Goal: Task Accomplishment & Management: Use online tool/utility

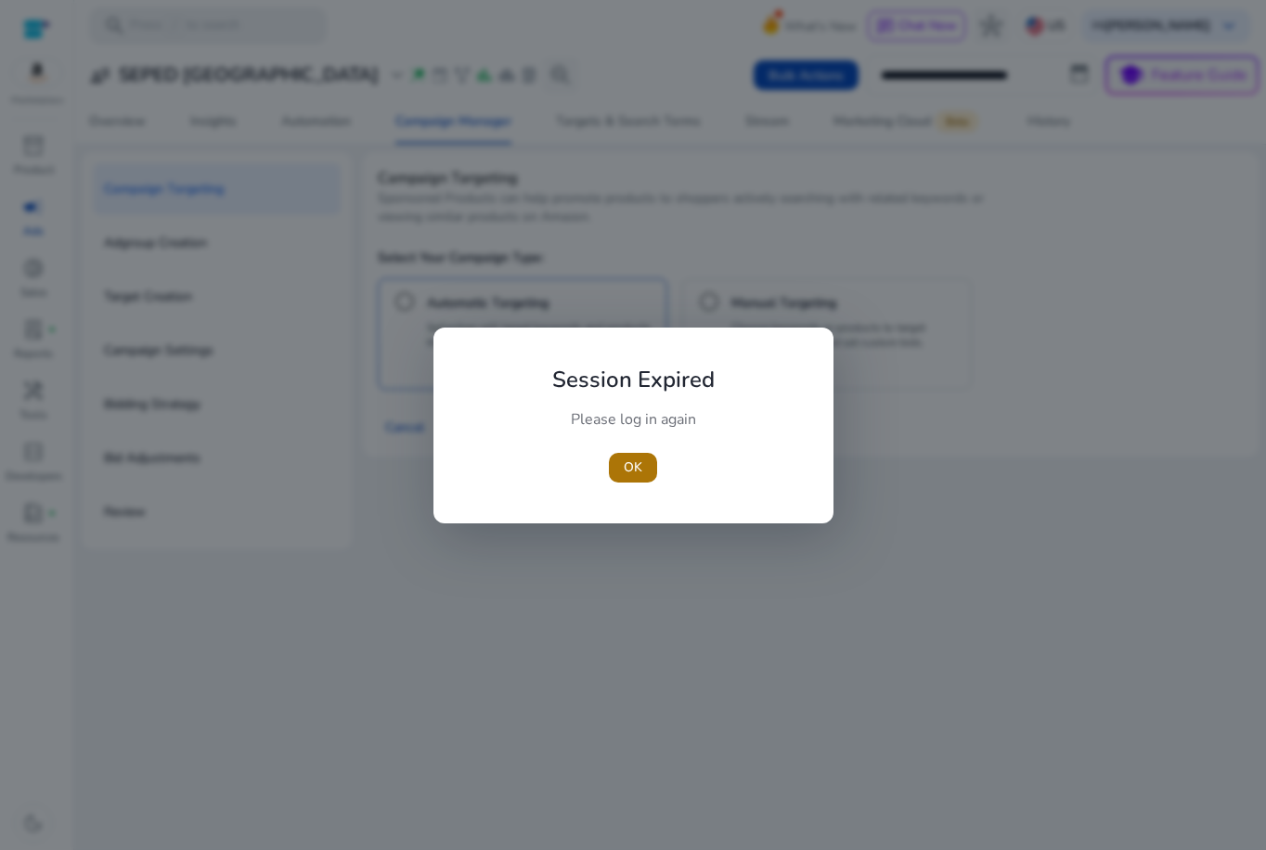
click at [623, 464] on span "button" at bounding box center [633, 467] width 48 height 45
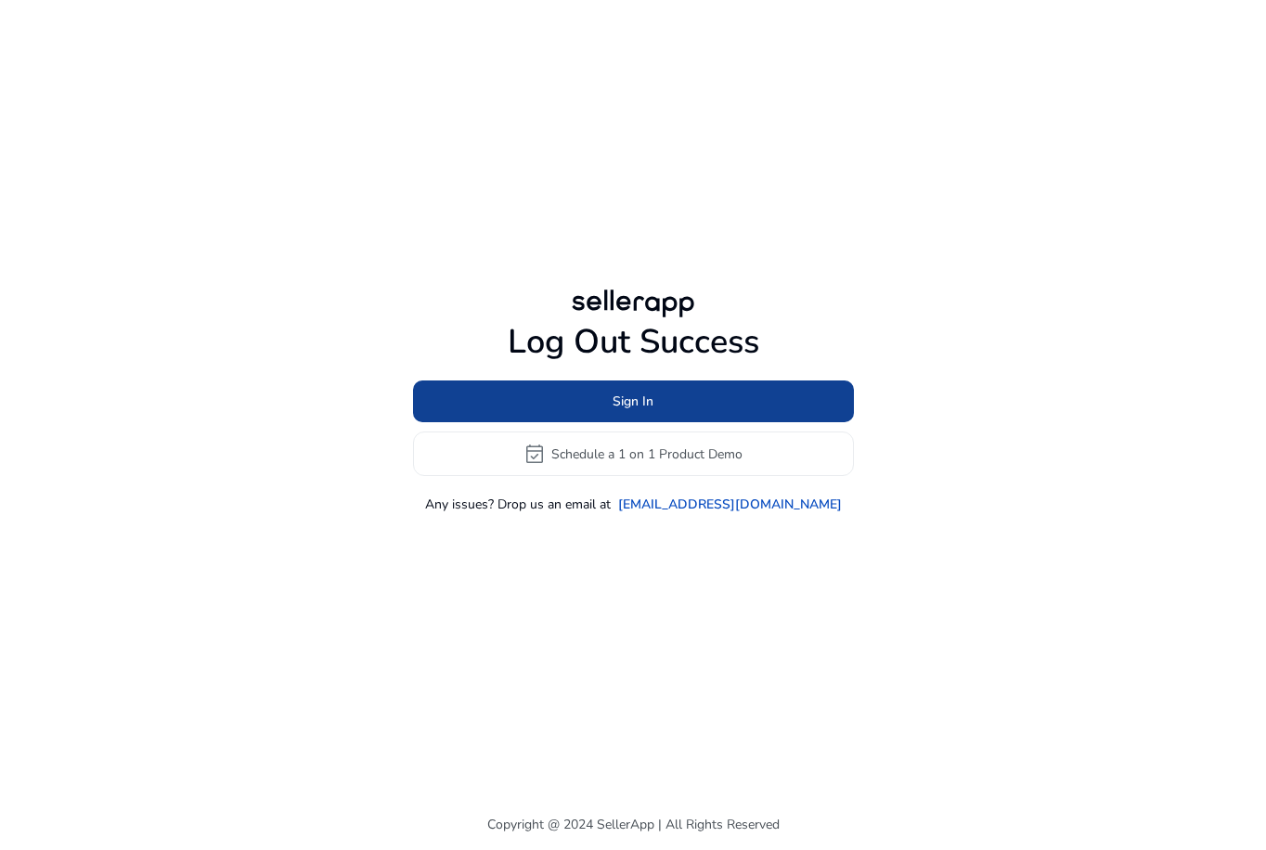
click at [644, 390] on span at bounding box center [633, 402] width 441 height 45
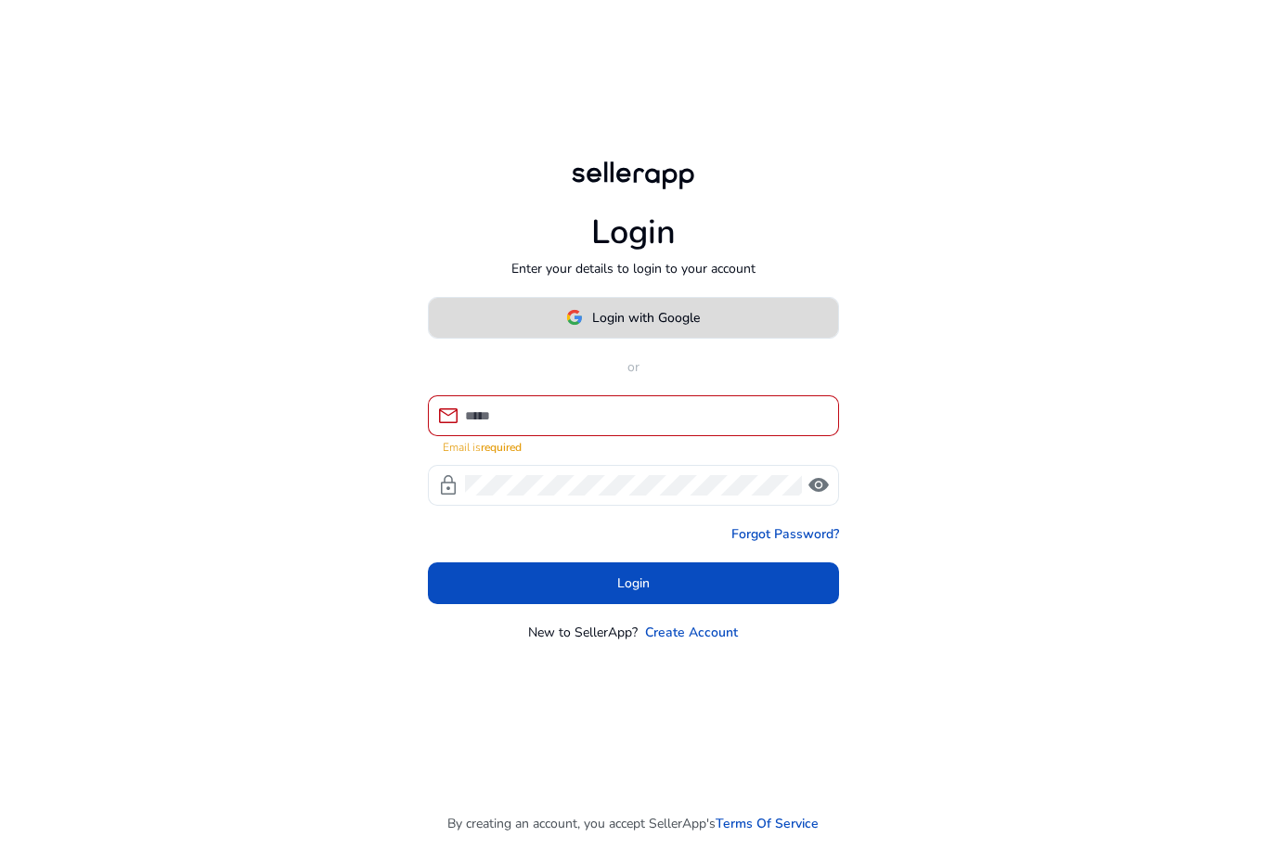
click at [651, 339] on span at bounding box center [633, 317] width 409 height 45
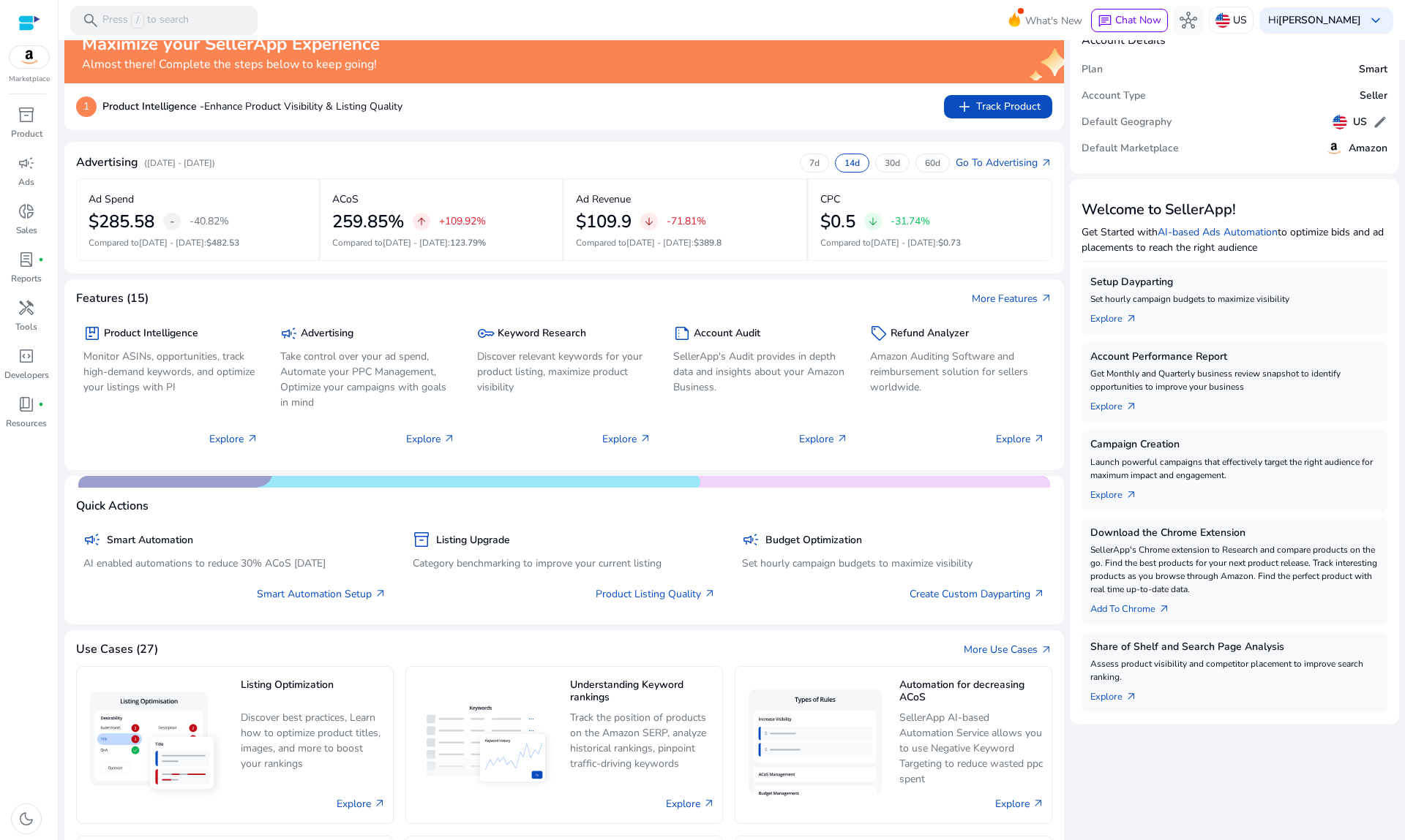
scroll to position [27, 0]
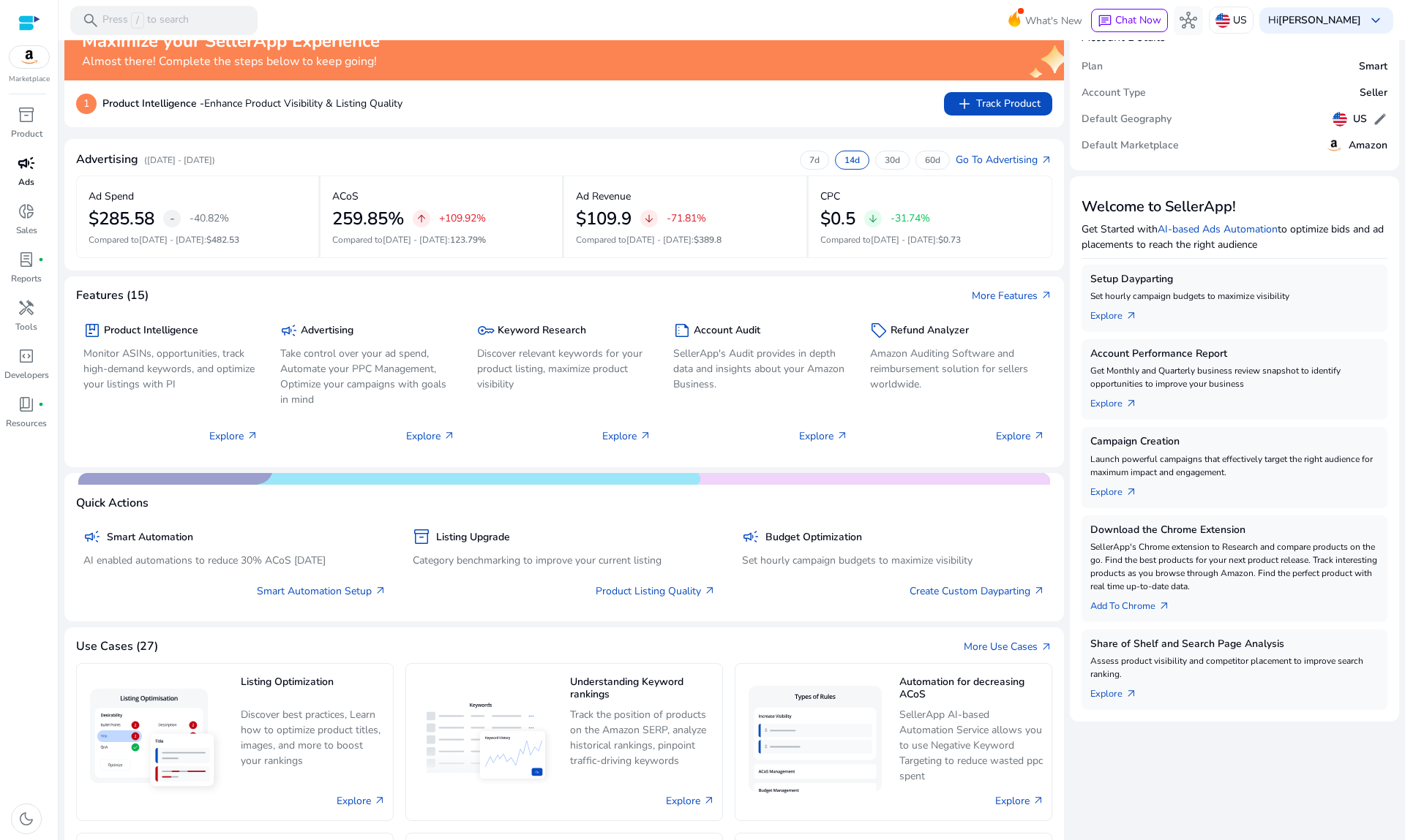
click at [31, 163] on span "campaign" at bounding box center [26, 163] width 17 height 17
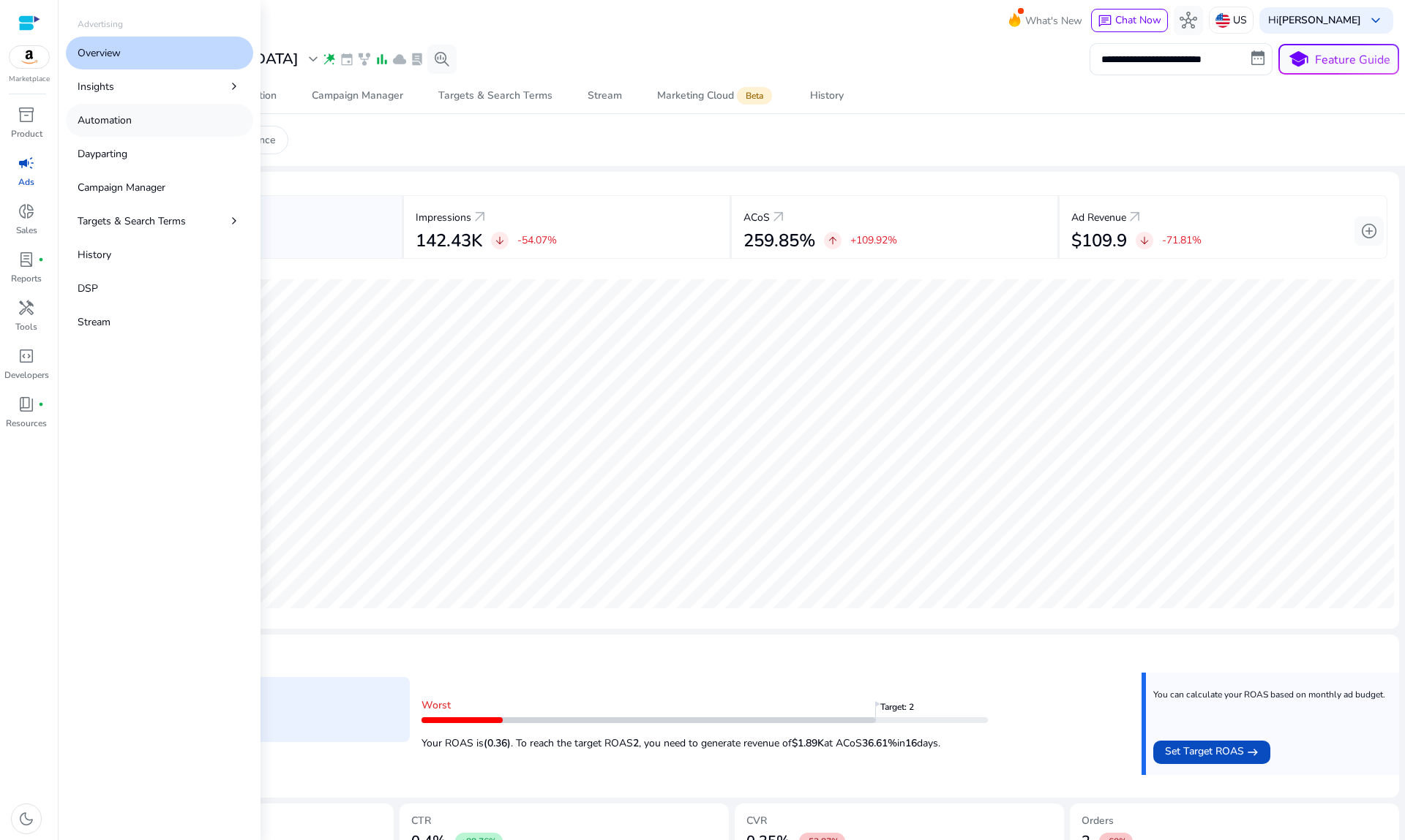
click at [146, 118] on link "Automation" at bounding box center [160, 121] width 188 height 33
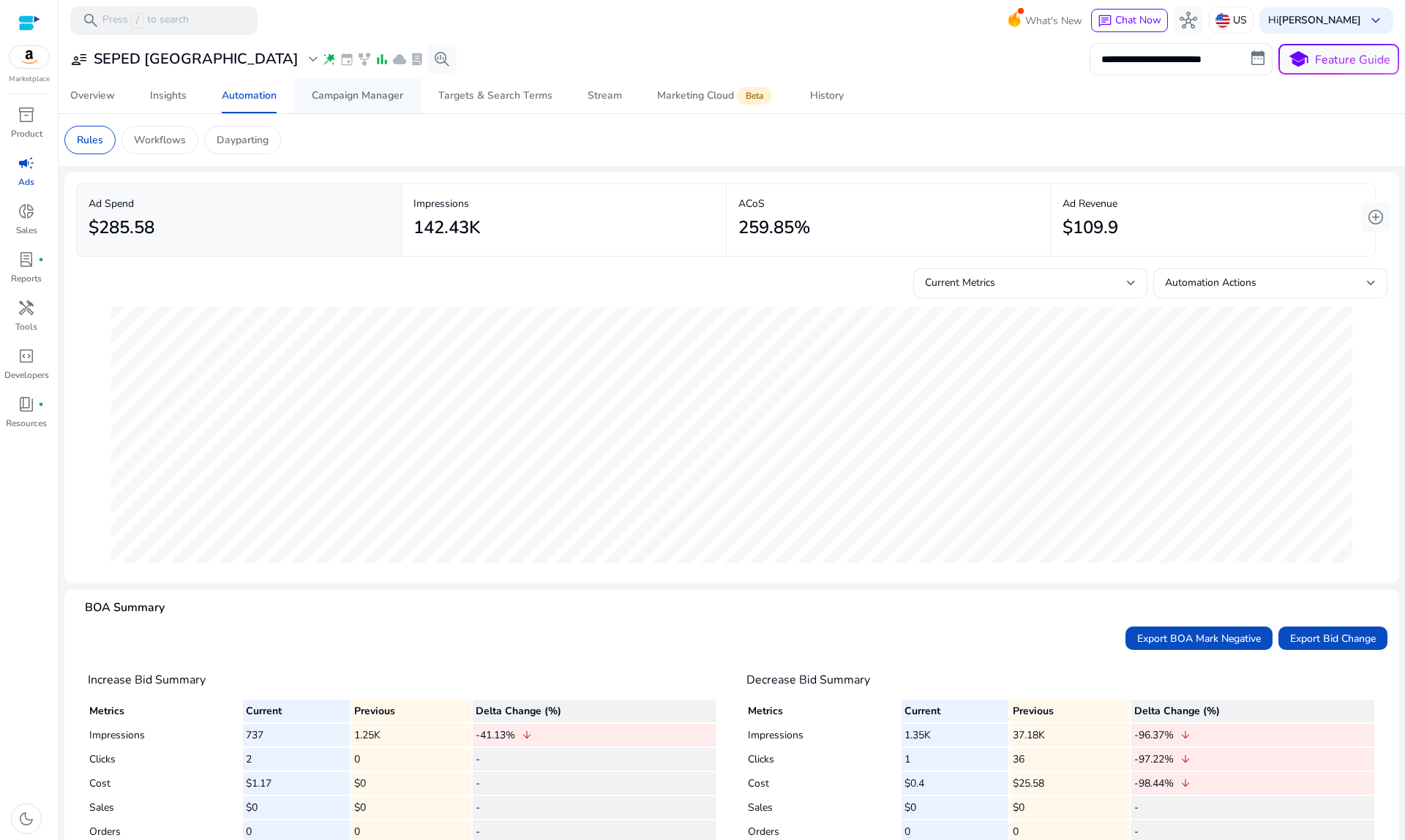
click at [357, 97] on div "Campaign Manager" at bounding box center [357, 95] width 91 height 10
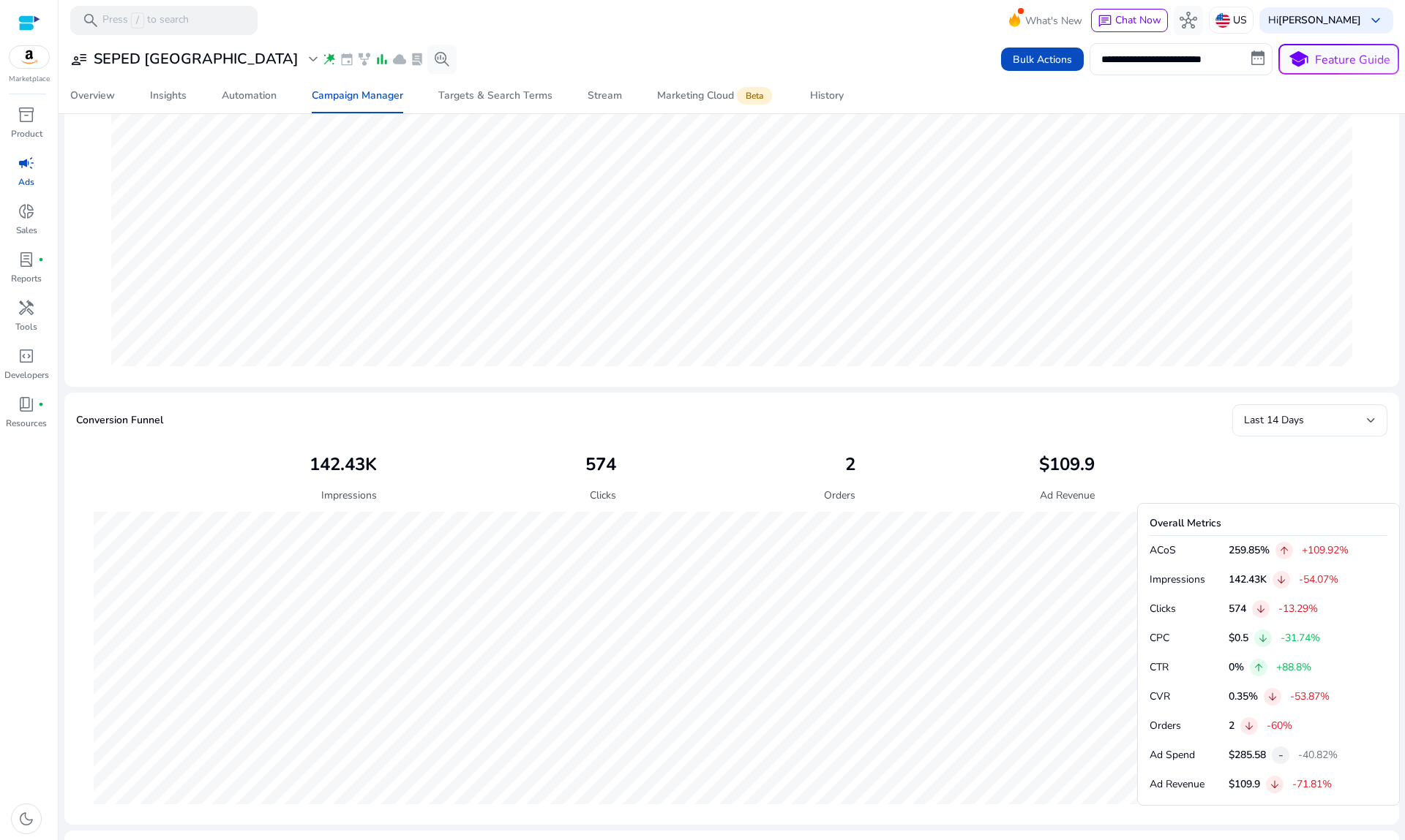
scroll to position [229, 0]
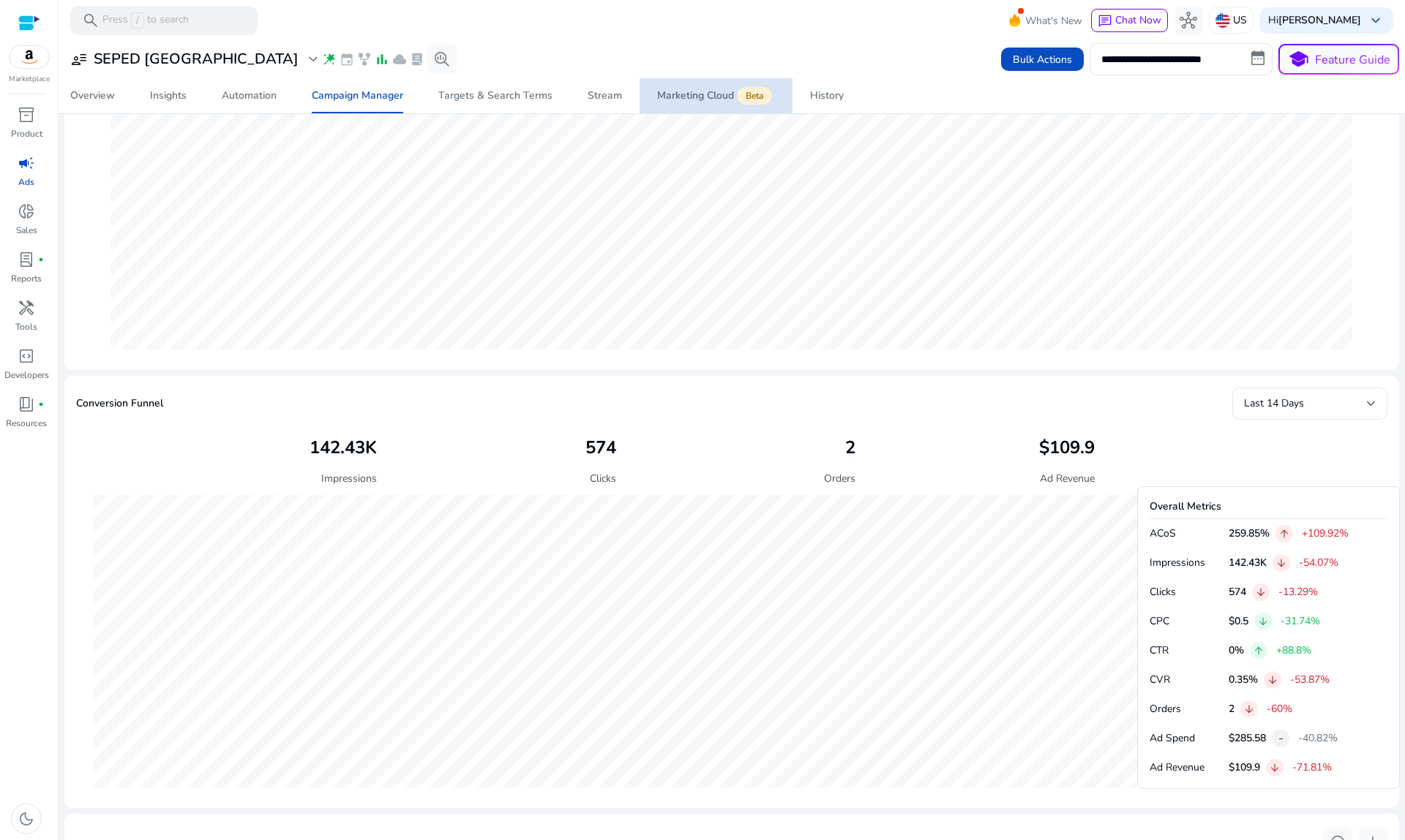
click at [692, 92] on div "Marketing Cloud Beta" at bounding box center [715, 95] width 117 height 12
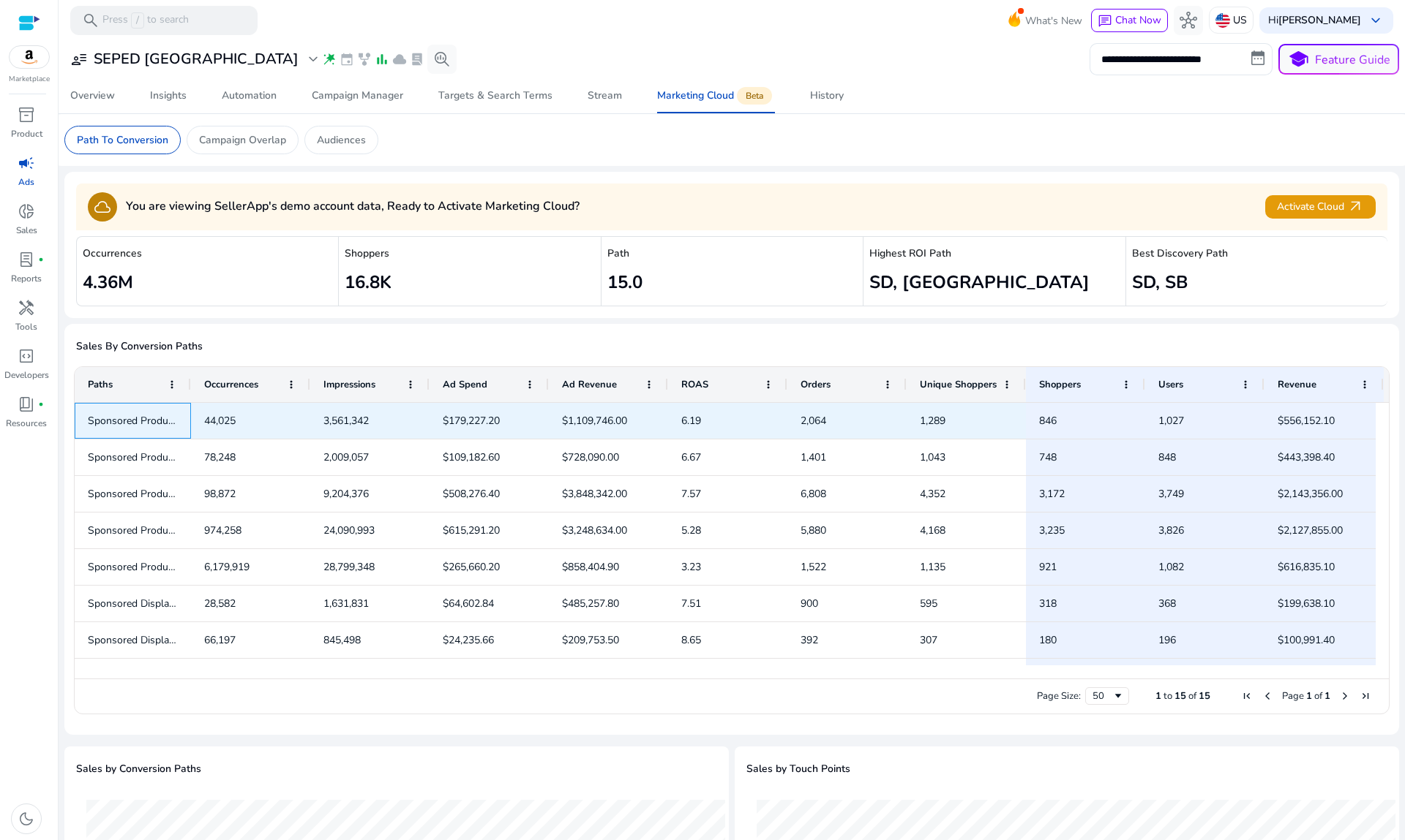
click at [155, 418] on span "Sponsored Products,Sponsored Display,Sponsored Brands" at bounding box center [222, 421] width 269 height 14
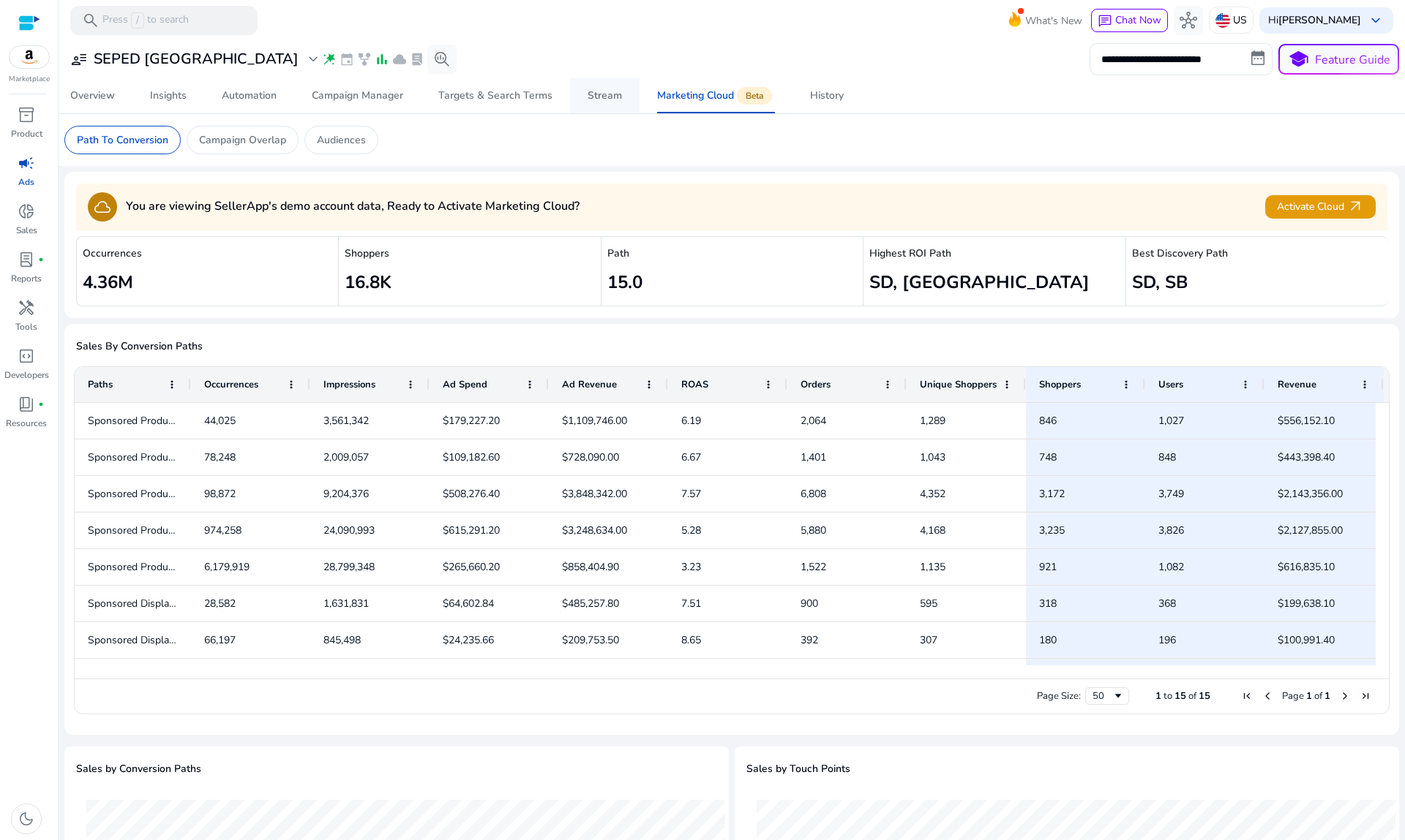
click at [614, 95] on div "Stream" at bounding box center [605, 95] width 35 height 10
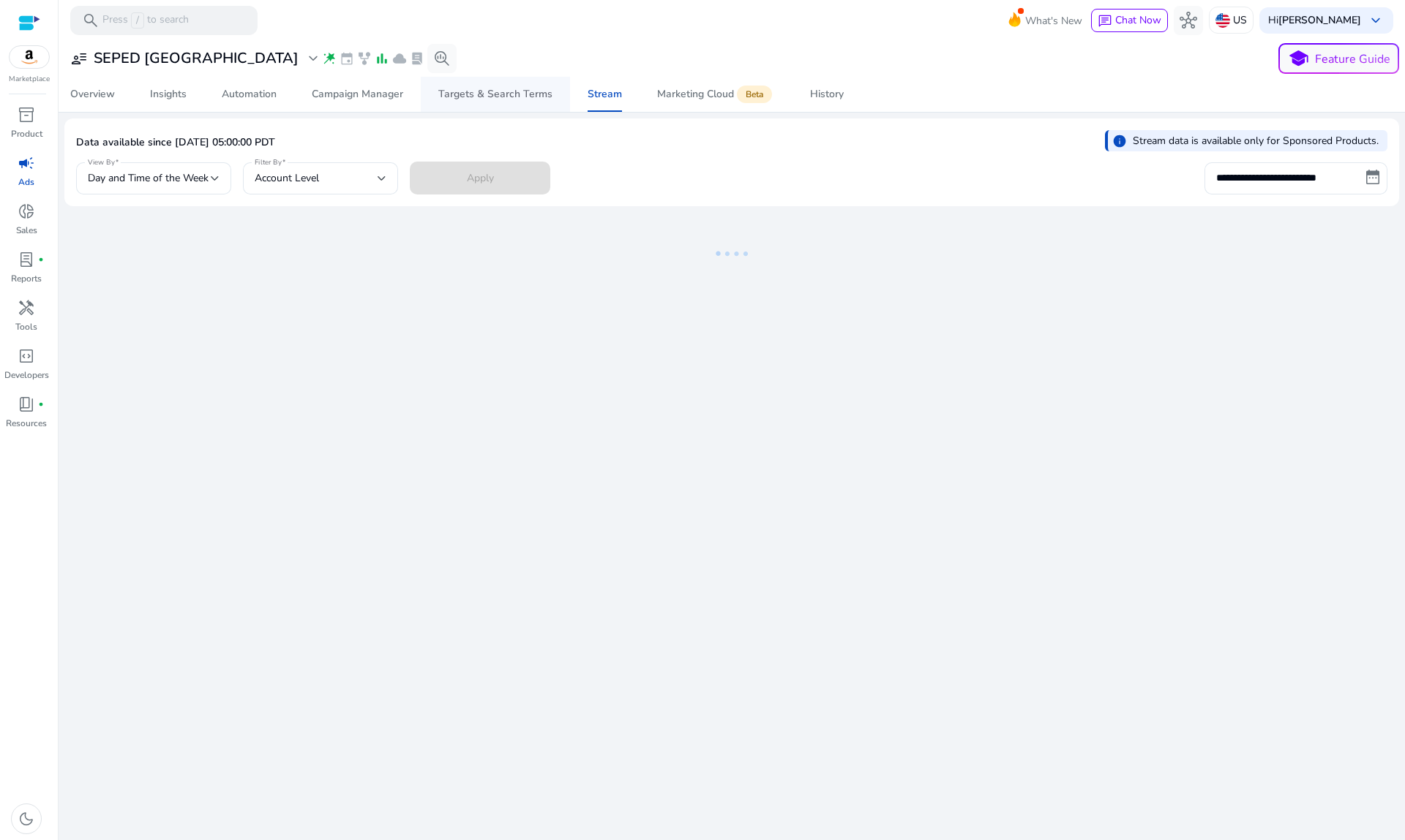
click at [515, 89] on div "Targets & Search Terms" at bounding box center [495, 94] width 114 height 10
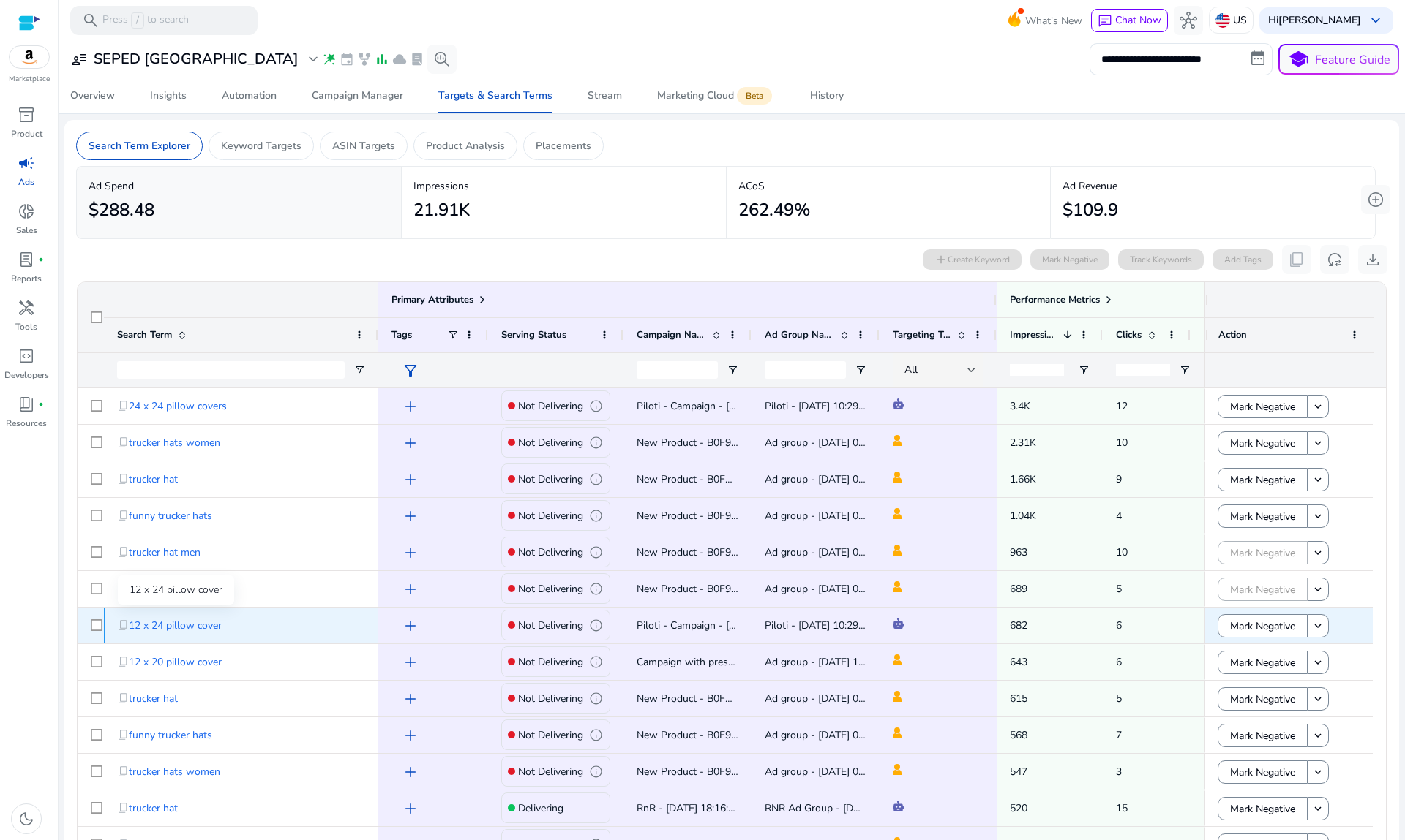
click at [187, 624] on span "12 x 24 pillow cover" at bounding box center [175, 626] width 93 height 30
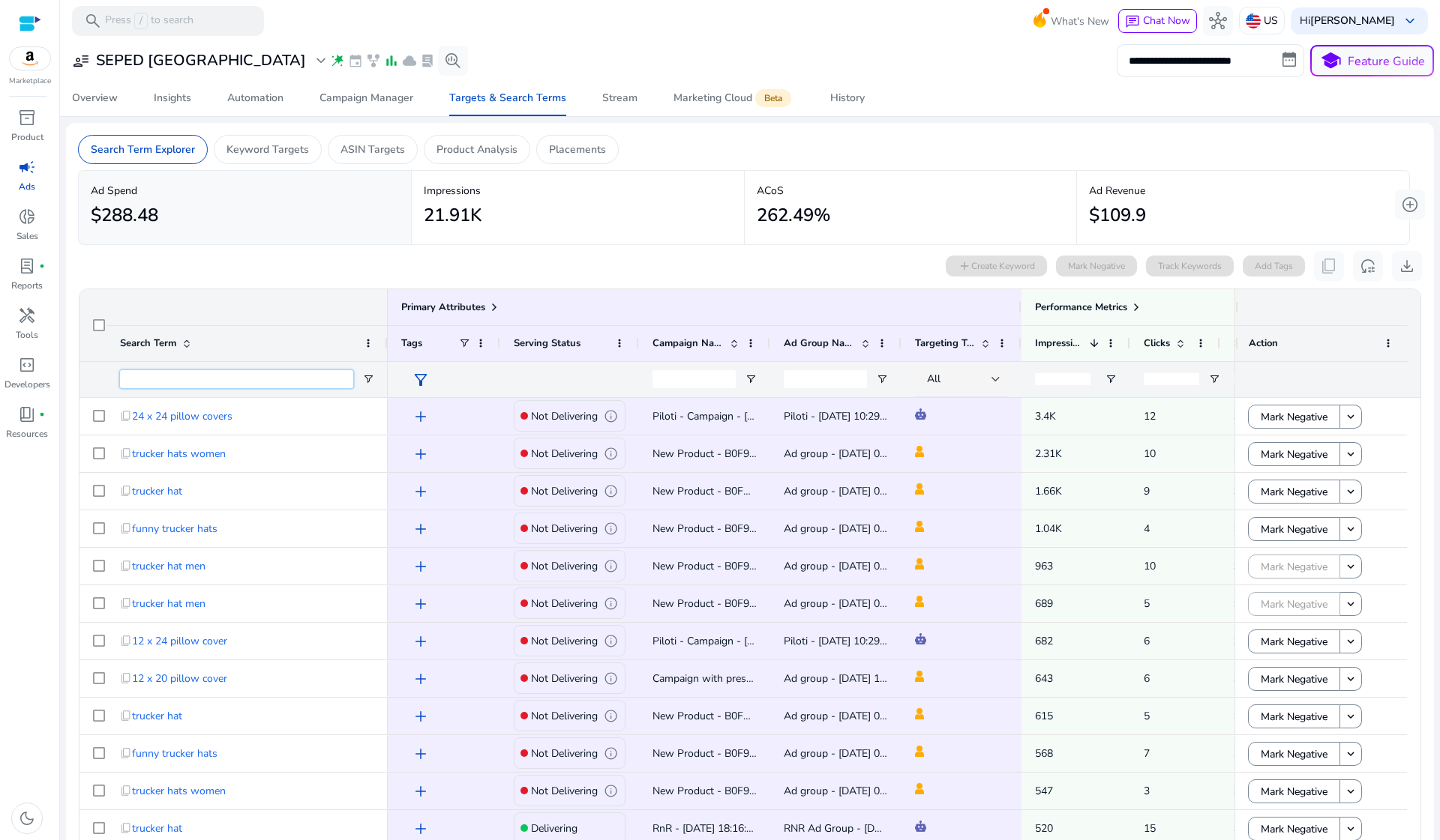
click at [229, 380] on input "Search Term Filter Input" at bounding box center [236, 379] width 234 height 18
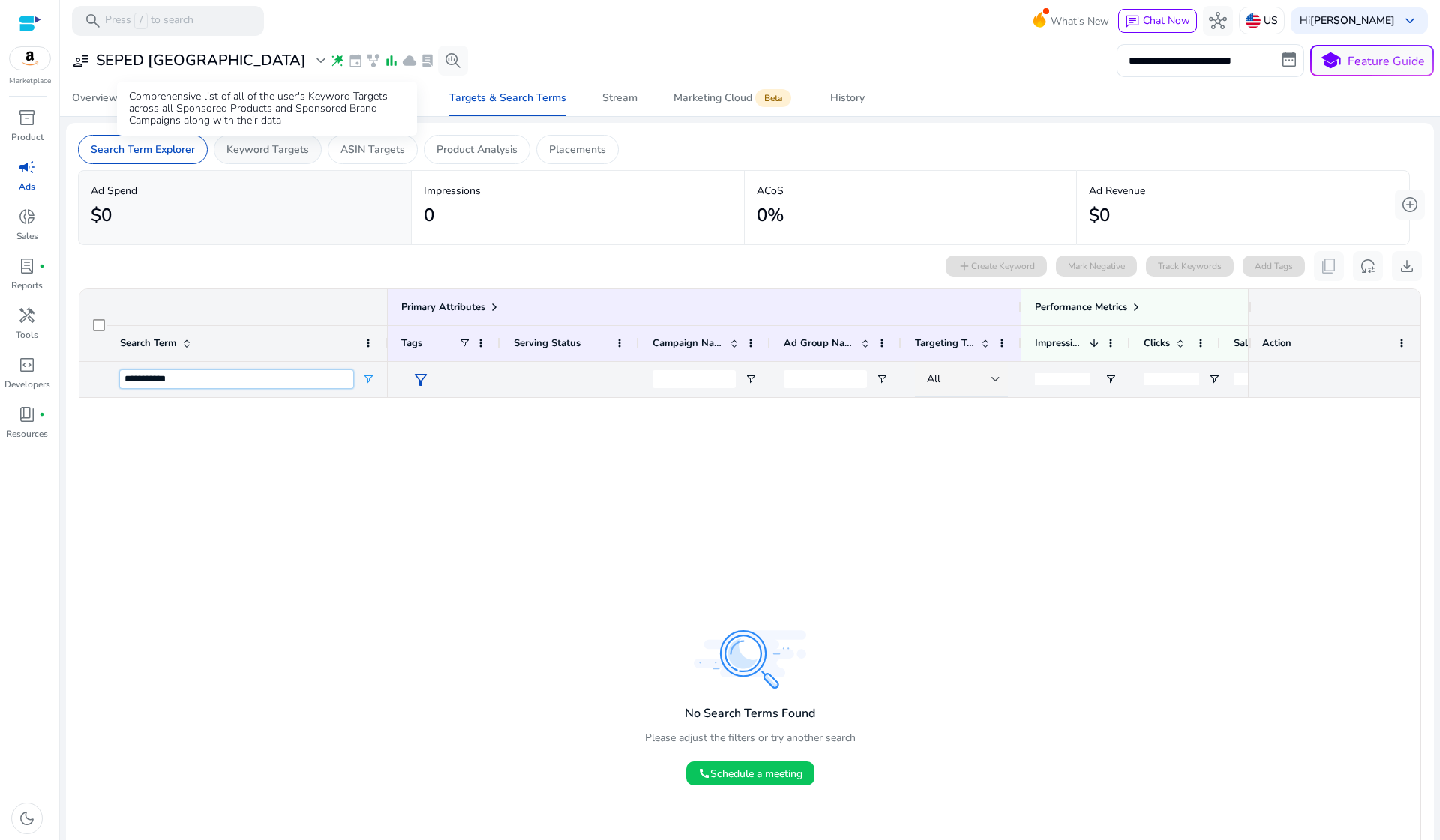
type input "**********"
click at [270, 150] on p "Keyword Targets" at bounding box center [267, 149] width 82 height 15
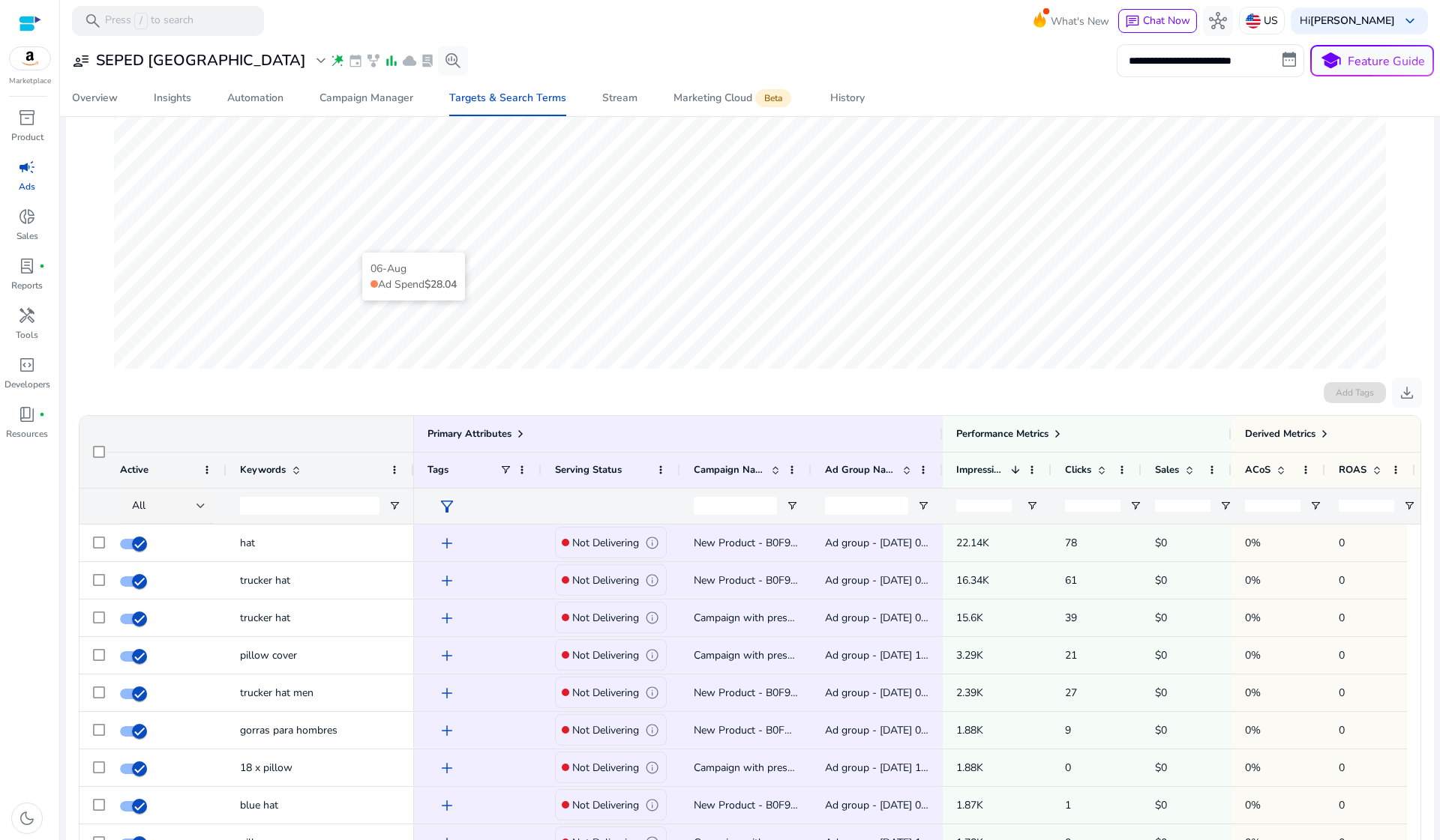
scroll to position [210, 0]
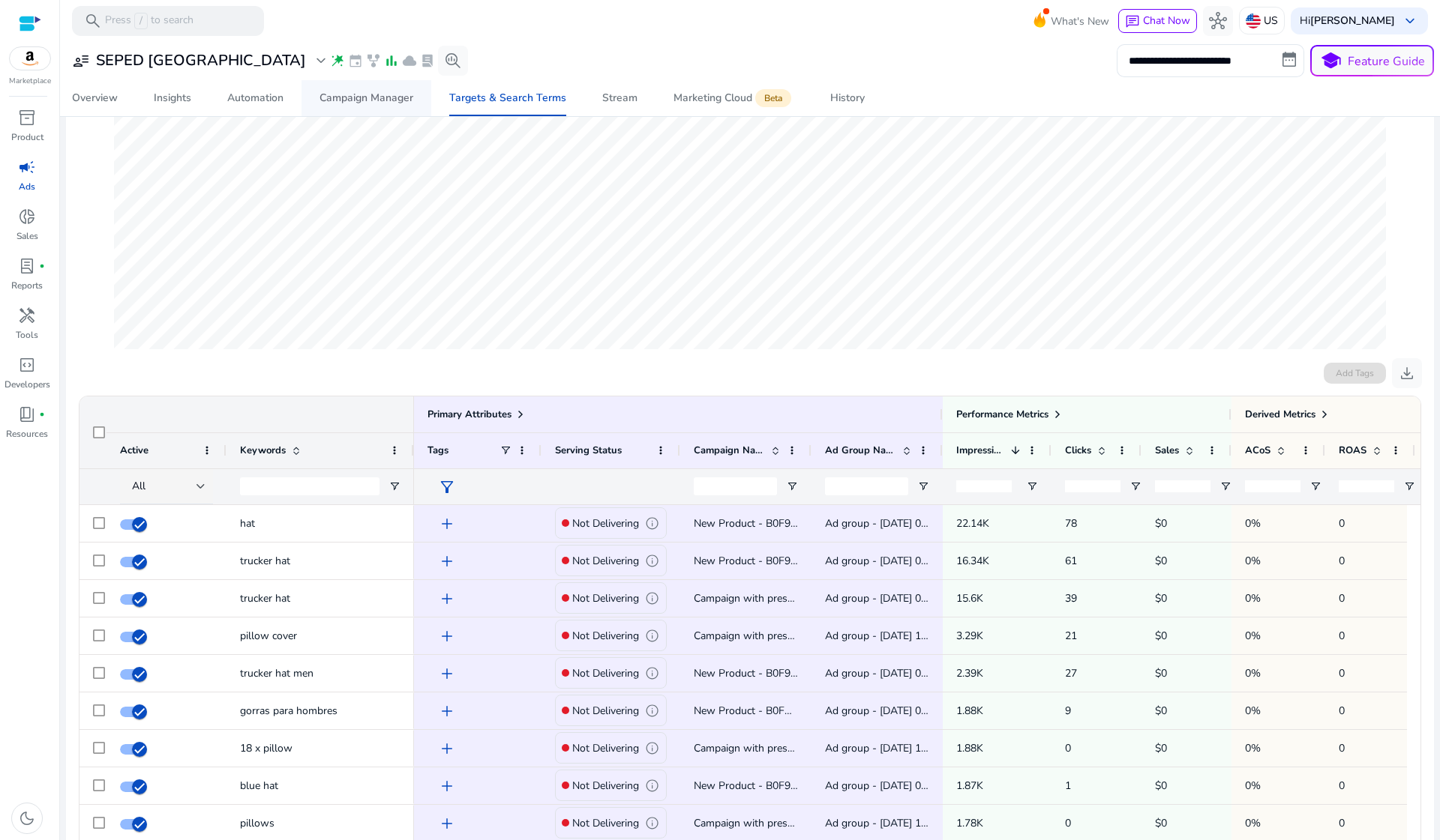
click at [368, 95] on div "Campaign Manager" at bounding box center [366, 98] width 94 height 10
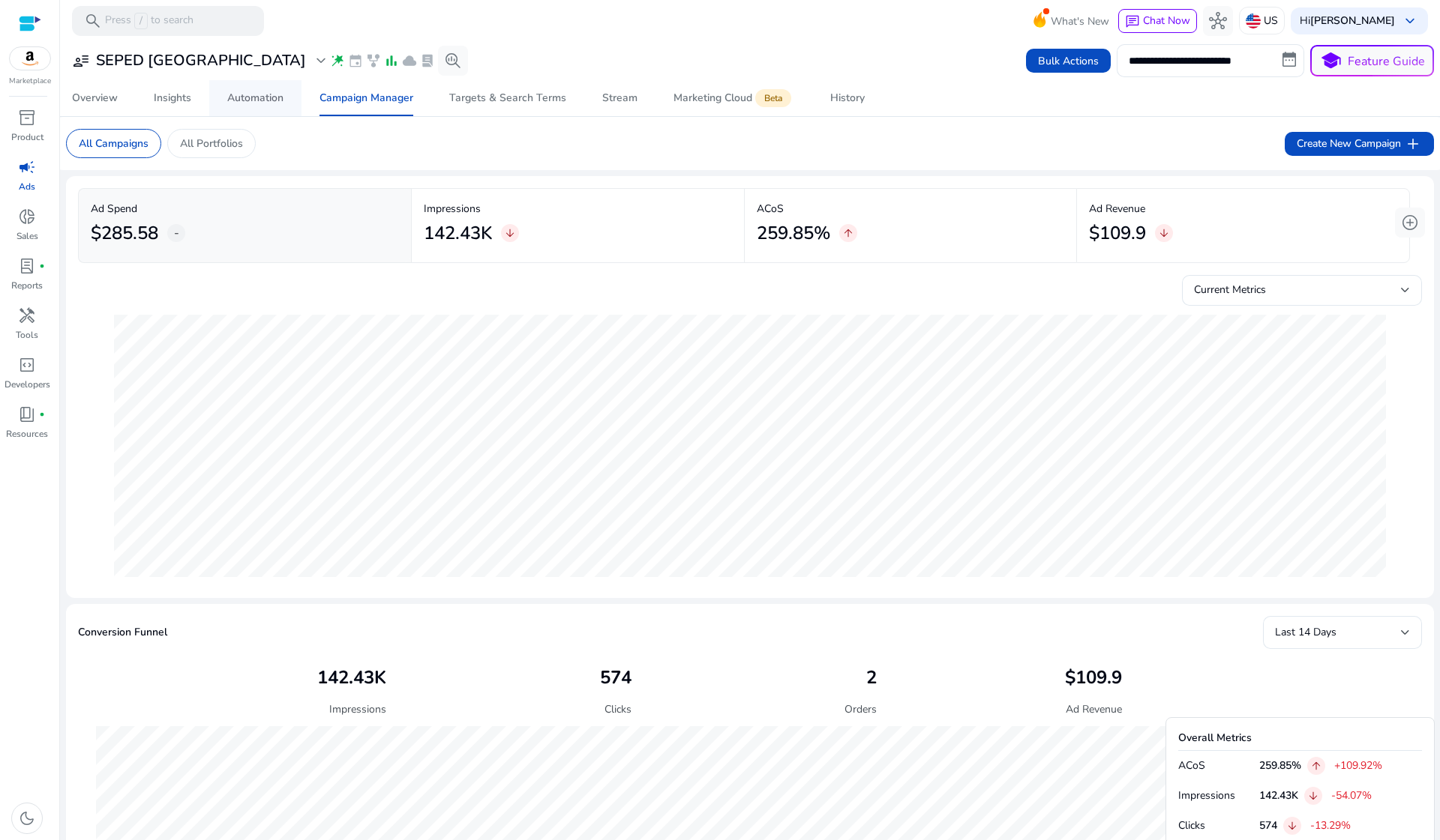
click at [267, 95] on div "Automation" at bounding box center [255, 98] width 57 height 10
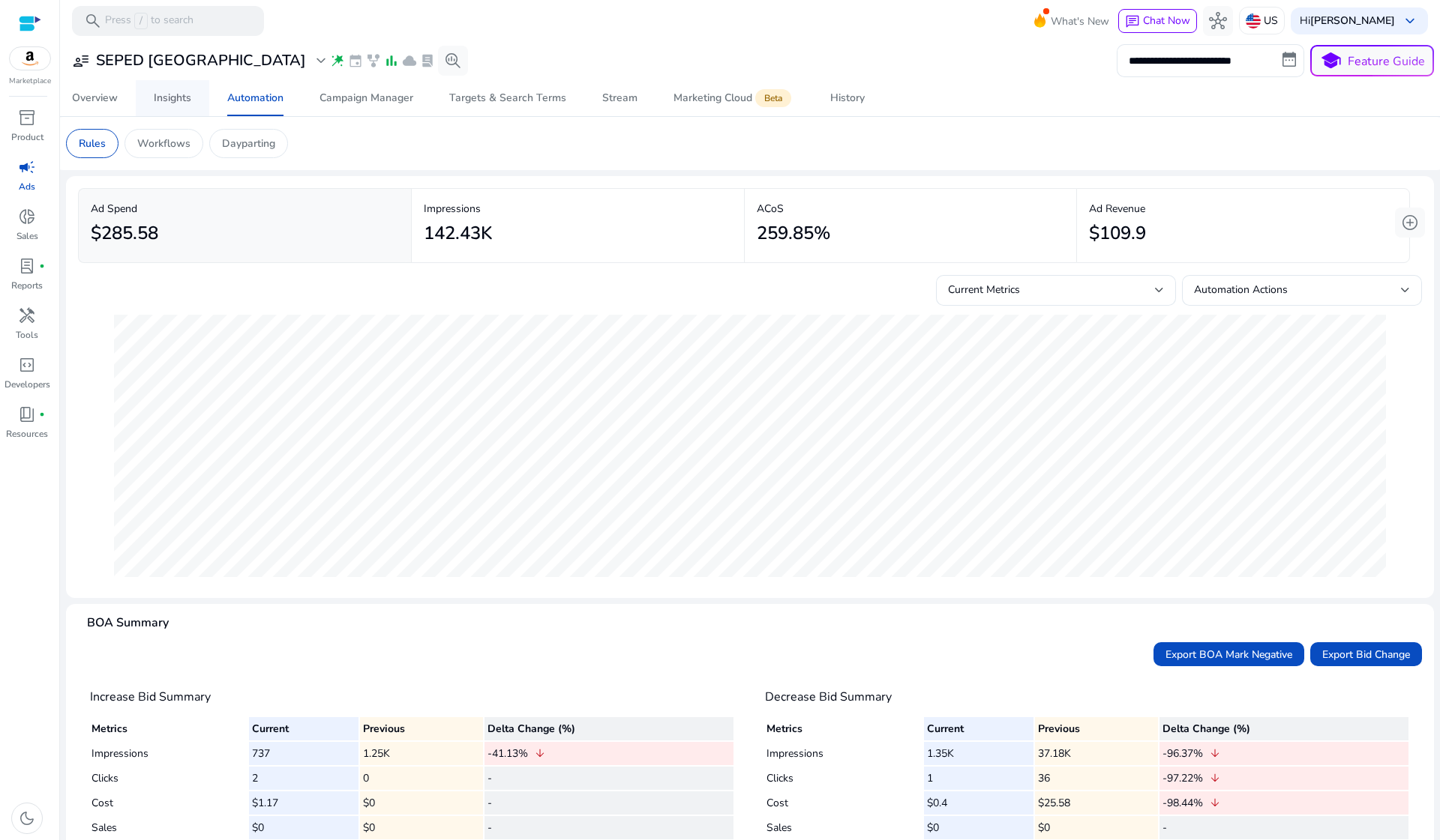
click at [158, 93] on div "Insights" at bounding box center [172, 98] width 37 height 10
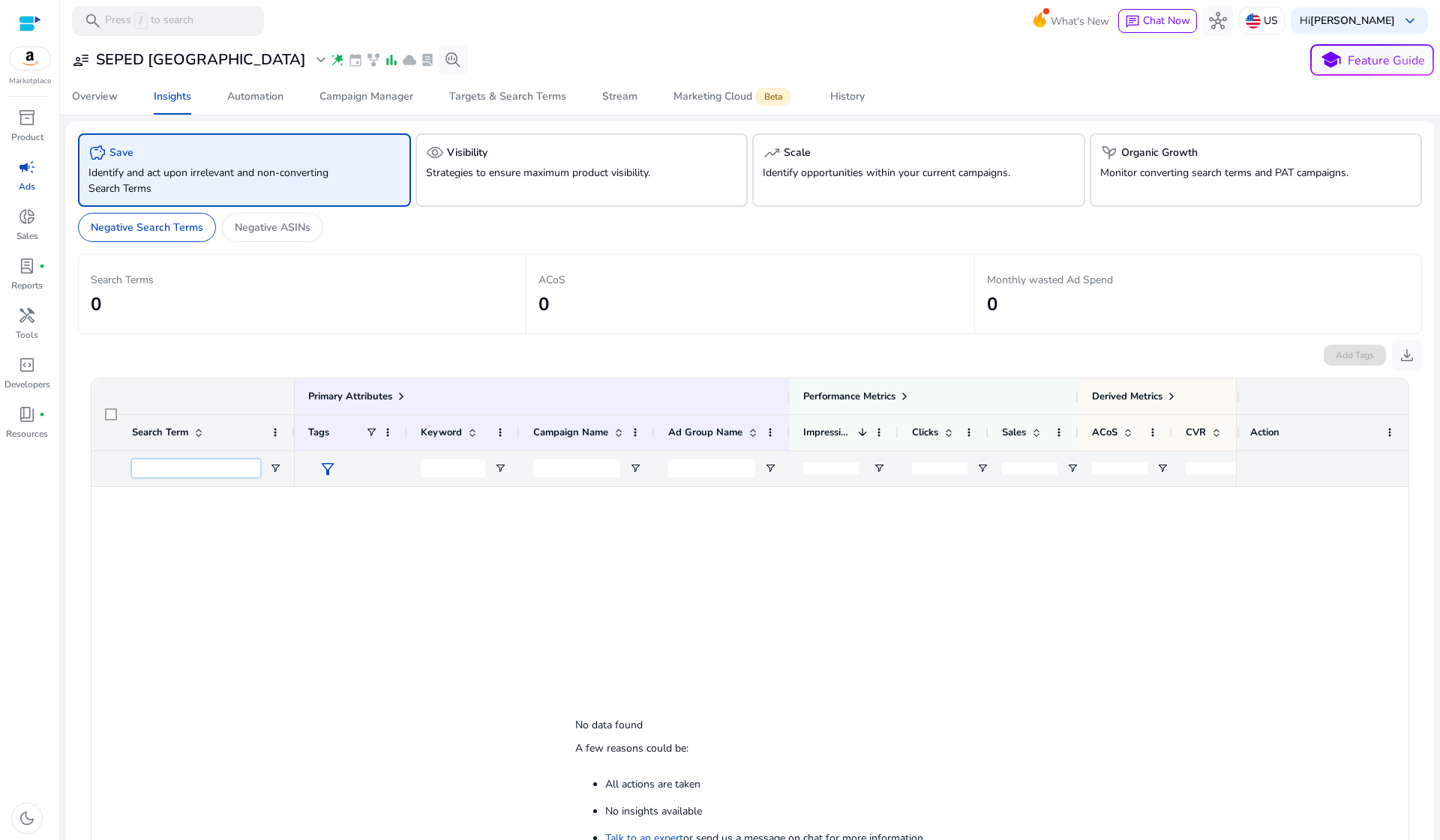
click at [191, 469] on input "Search Term Filter Input" at bounding box center [196, 468] width 128 height 18
click at [154, 468] on input "**********" at bounding box center [196, 468] width 128 height 18
type input "**********"
click at [472, 176] on p "Strategies to ensure maximum product visibility." at bounding box center [555, 172] width 259 height 15
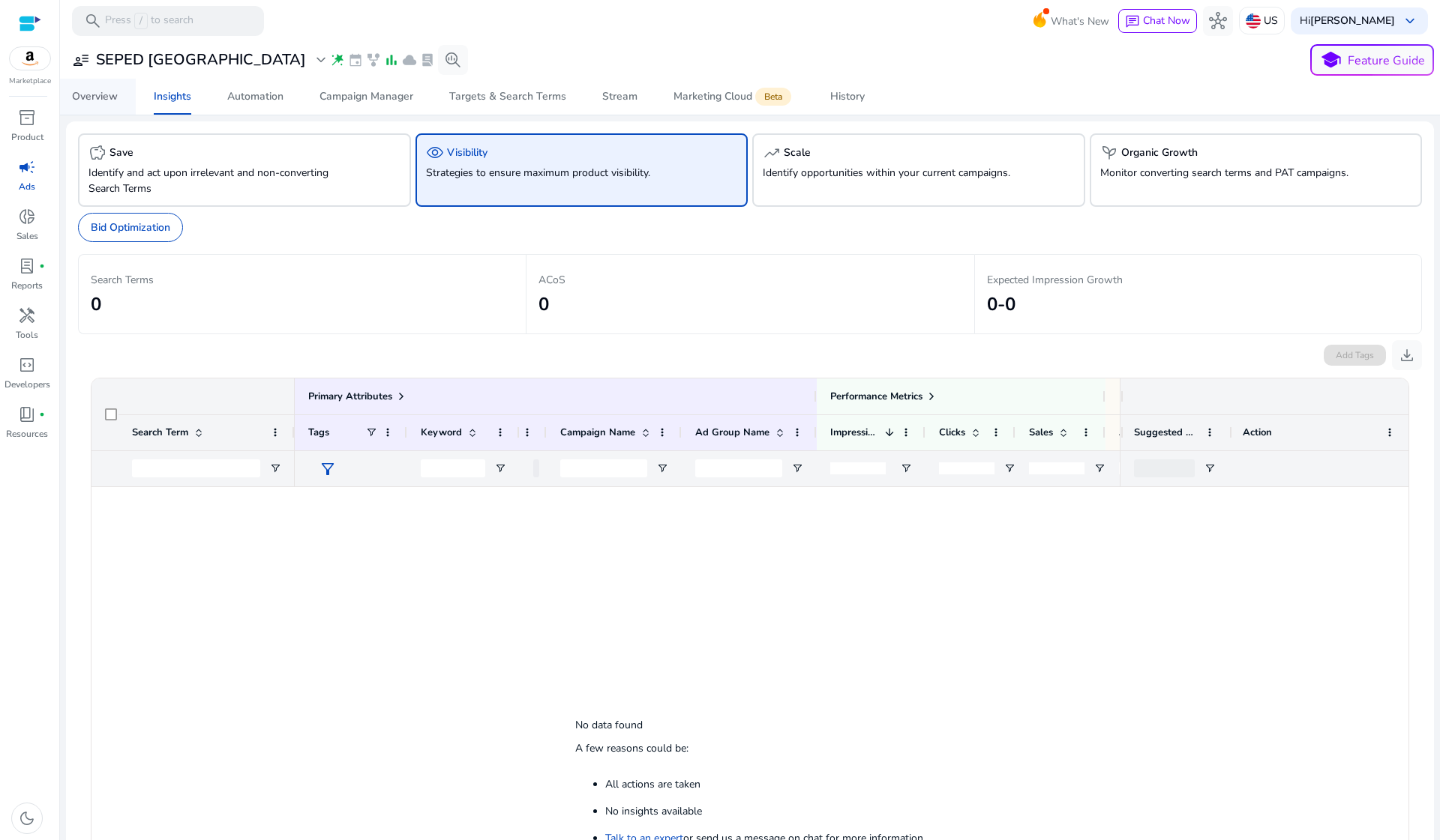
click at [92, 93] on div "Overview" at bounding box center [95, 96] width 46 height 10
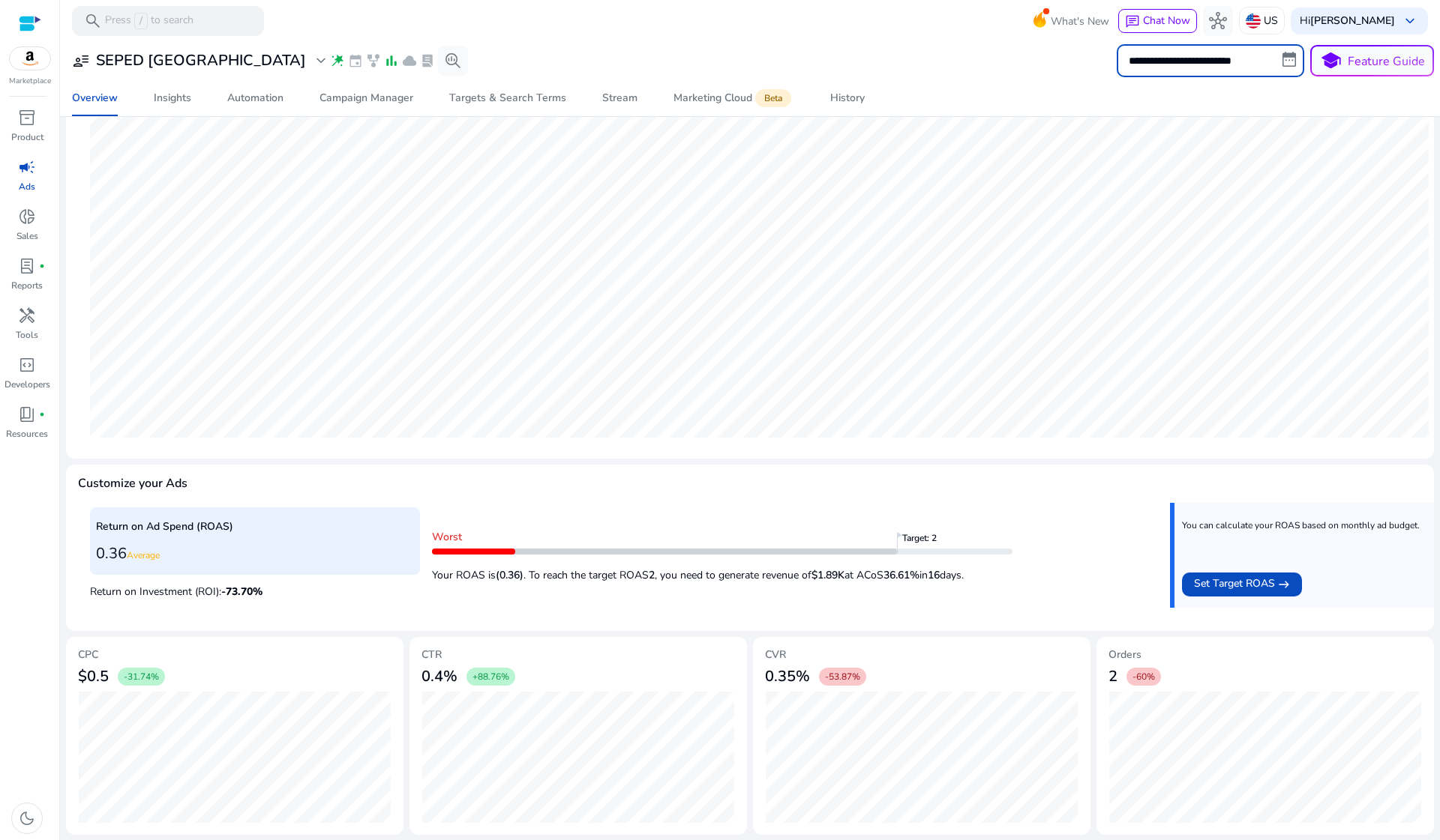
click at [1022, 61] on input "**********" at bounding box center [1211, 61] width 187 height 33
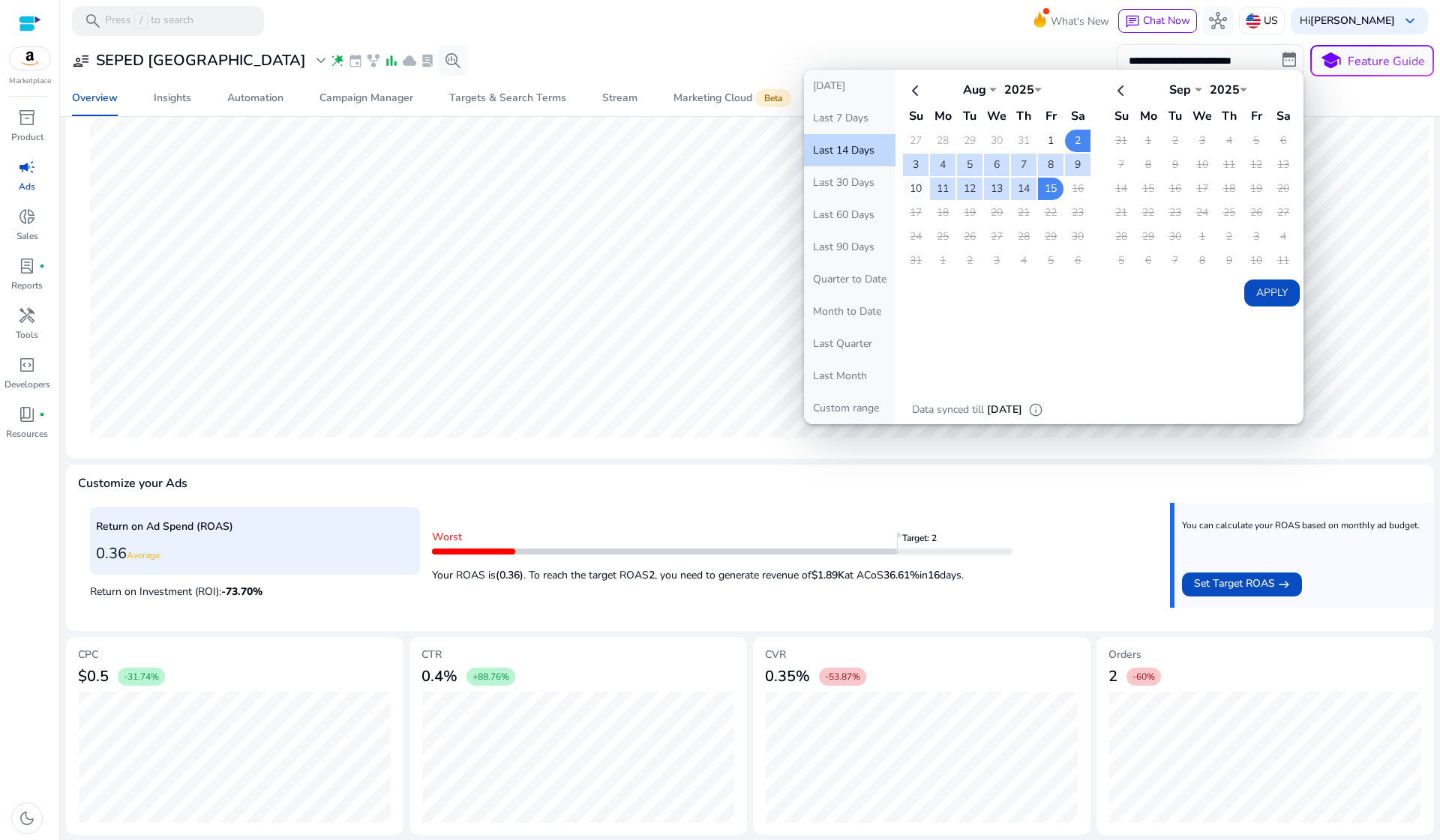
click at [916, 188] on td "10" at bounding box center [916, 189] width 26 height 23
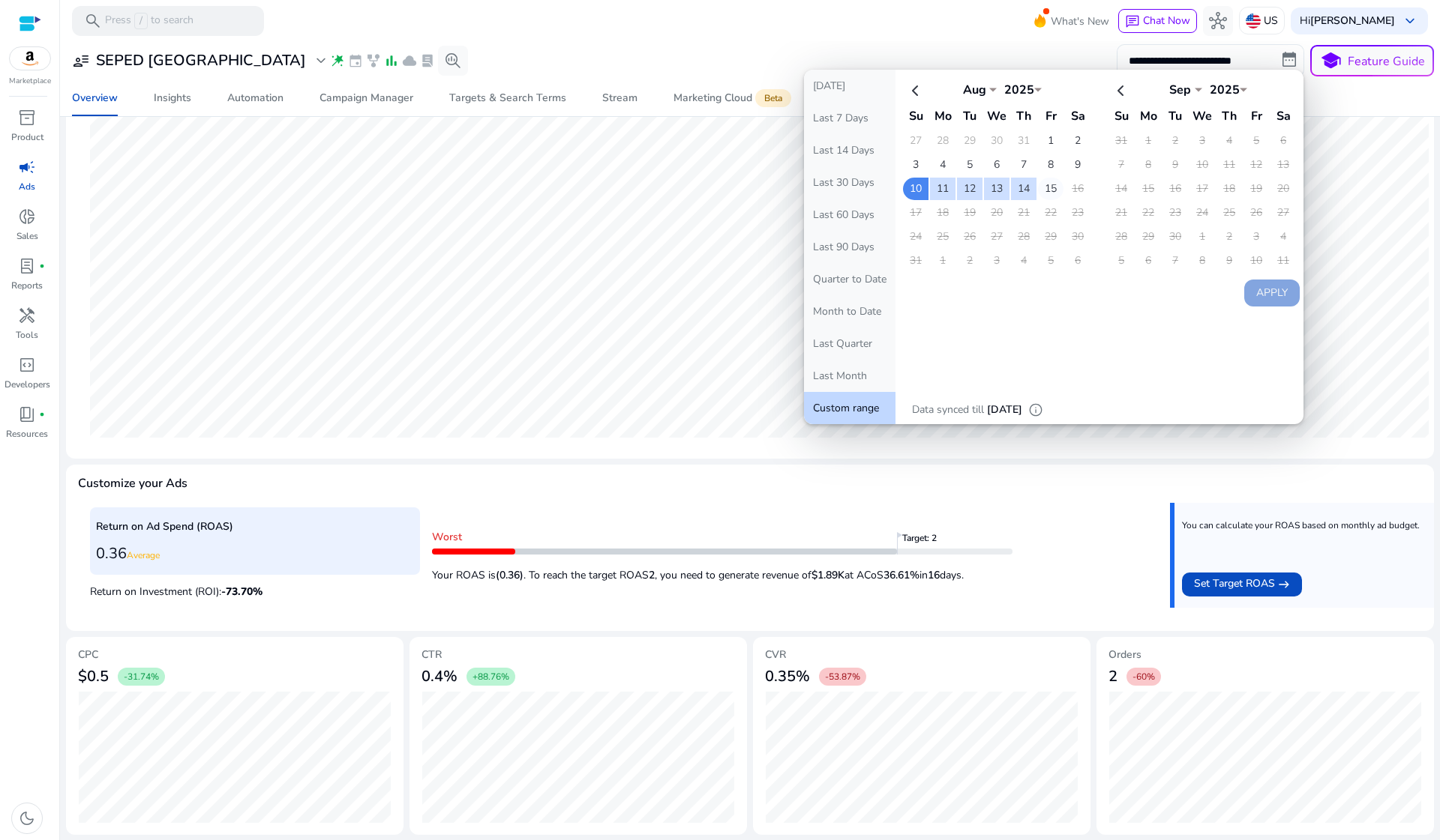
click at [1022, 187] on td "15" at bounding box center [1051, 189] width 26 height 23
click at [1022, 294] on button "Apply" at bounding box center [1272, 292] width 56 height 27
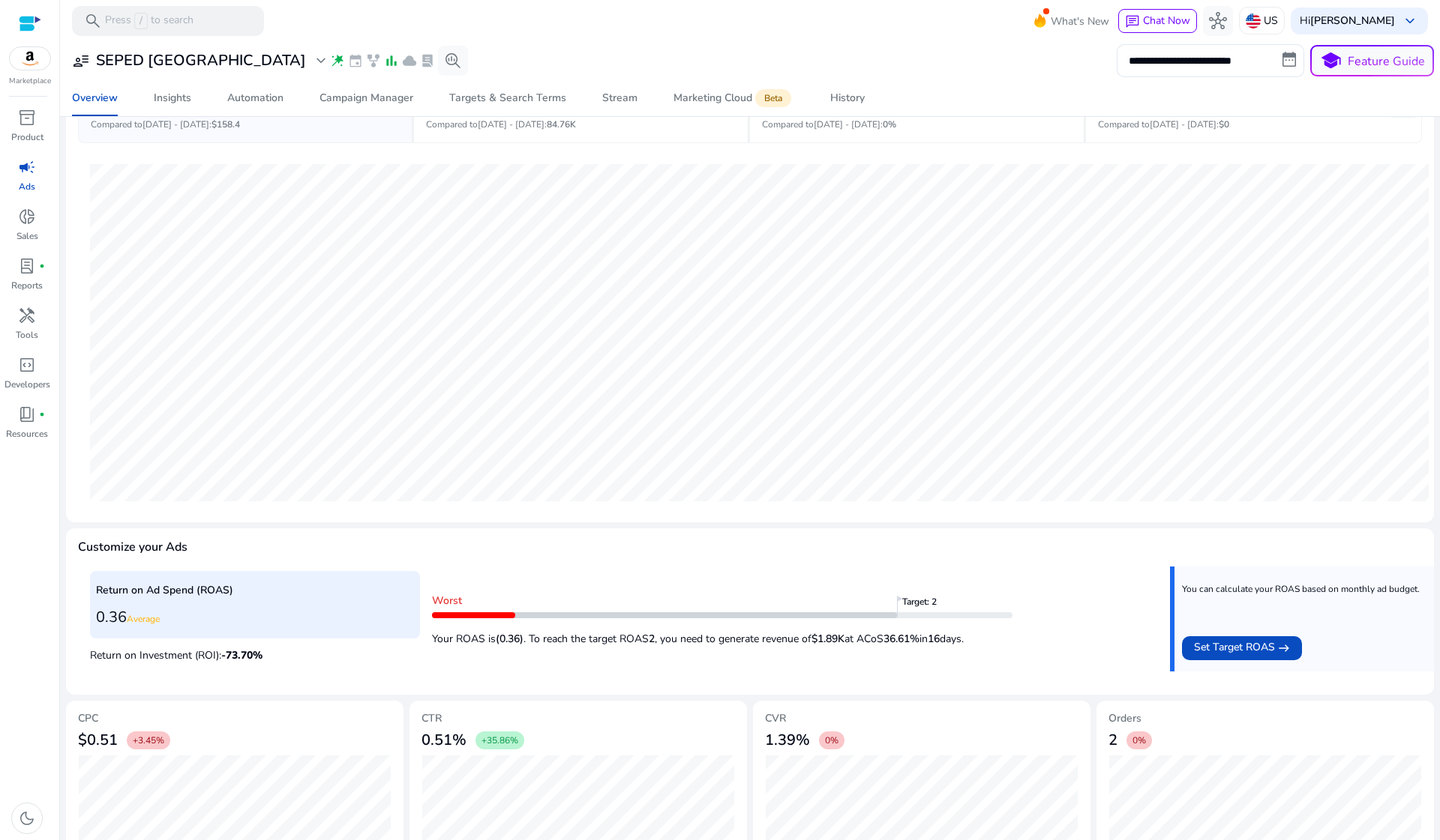
scroll to position [36, 0]
